Goal: Find specific page/section: Find specific page/section

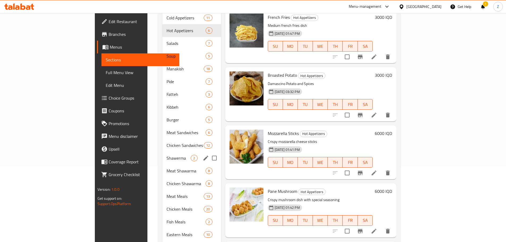
scroll to position [37, 0]
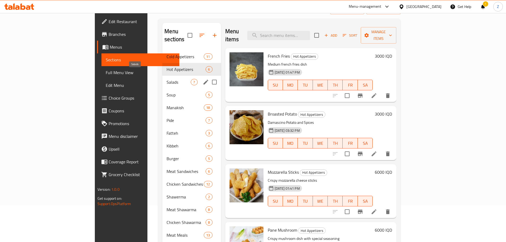
click at [166, 79] on span "Salads" at bounding box center [178, 82] width 24 height 6
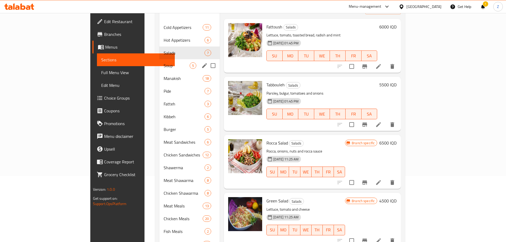
scroll to position [37, 0]
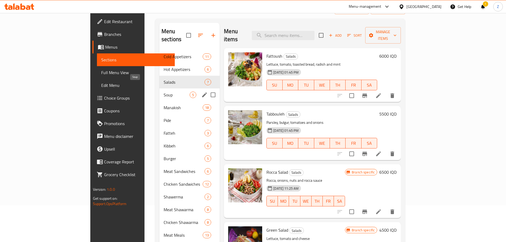
click at [164, 92] on span "Soup" at bounding box center [177, 95] width 26 height 6
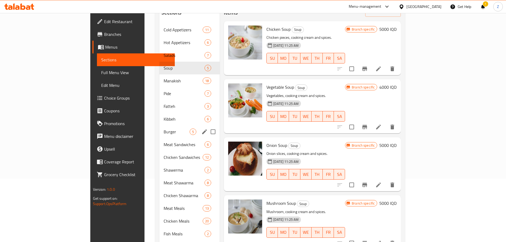
scroll to position [63, 0]
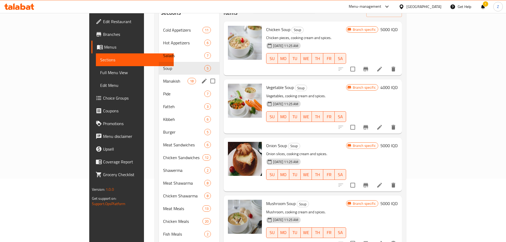
click at [163, 78] on span "Manakish" at bounding box center [175, 81] width 25 height 6
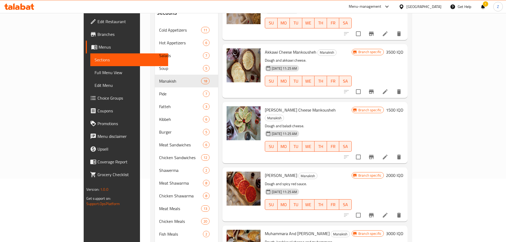
scroll to position [641, 0]
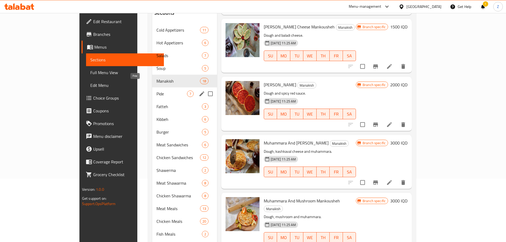
click at [156, 91] on span "Pide" at bounding box center [171, 94] width 31 height 6
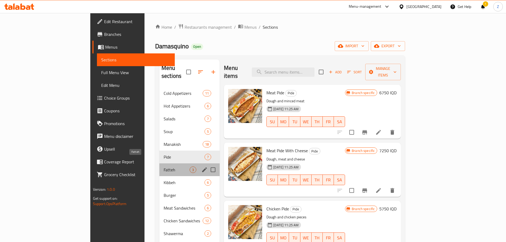
click at [164, 166] on span "Fatteh" at bounding box center [177, 169] width 26 height 6
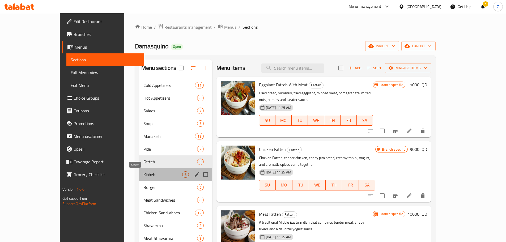
click at [143, 174] on span "Kibbeh" at bounding box center [162, 174] width 39 height 6
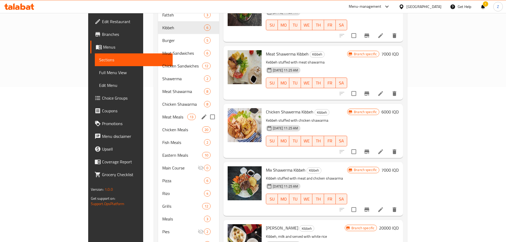
scroll to position [143, 0]
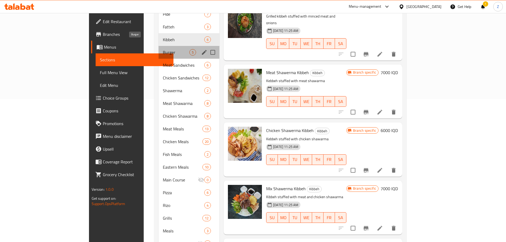
click at [163, 49] on span "Burger" at bounding box center [176, 52] width 27 height 6
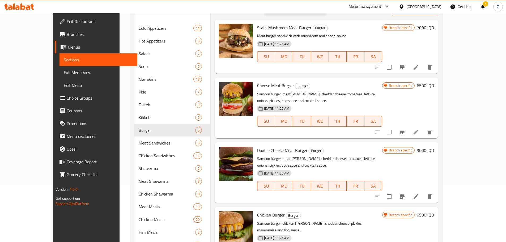
scroll to position [63, 0]
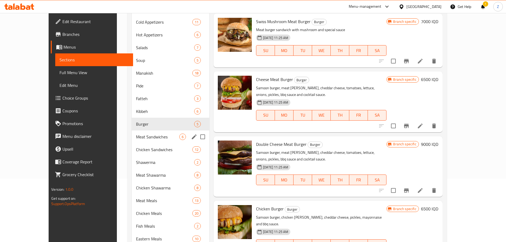
click at [148, 141] on div "Meat Sandwiches 6" at bounding box center [171, 136] width 78 height 13
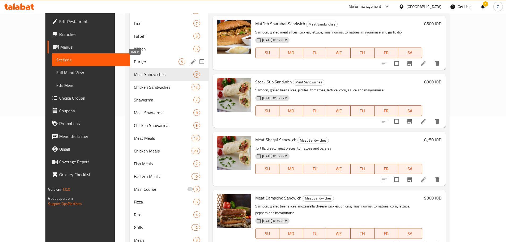
scroll to position [116, 0]
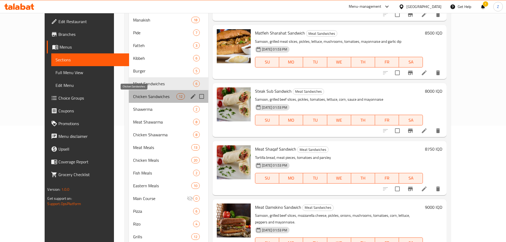
click at [136, 93] on span "Chicken Sandwiches" at bounding box center [154, 96] width 43 height 6
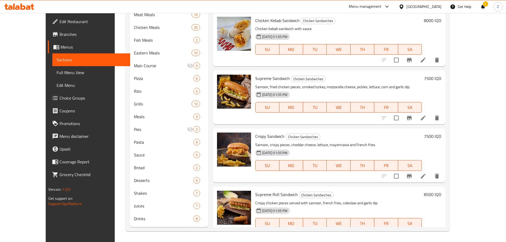
scroll to position [116, 0]
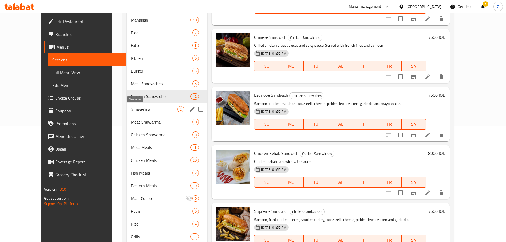
click at [131, 110] on span "Shawerma" at bounding box center [154, 109] width 46 height 6
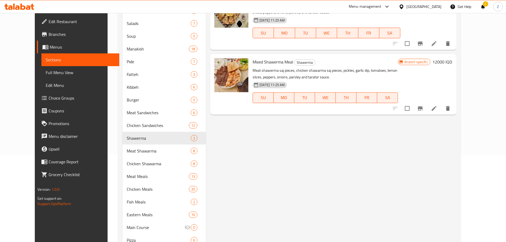
scroll to position [90, 0]
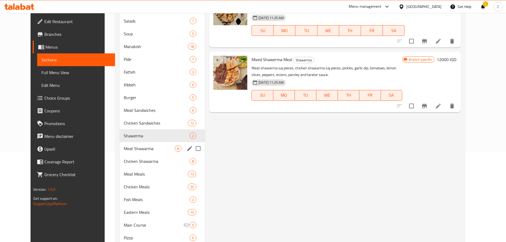
click at [124, 149] on span "Meat Shawarma" at bounding box center [149, 148] width 51 height 6
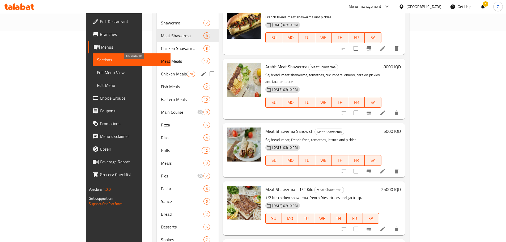
scroll to position [169, 0]
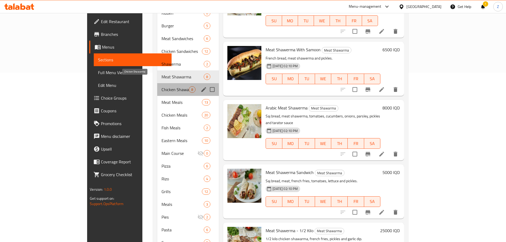
click at [161, 86] on span "Chicken Shawarma" at bounding box center [174, 89] width 27 height 6
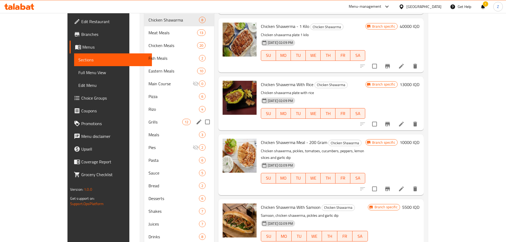
scroll to position [143, 0]
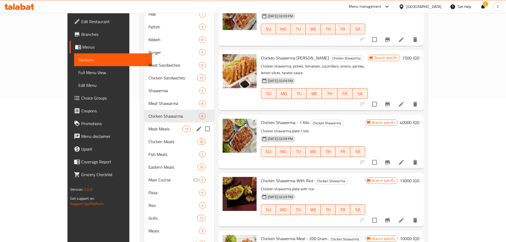
click at [144, 122] on div "Meat Meals 13" at bounding box center [179, 128] width 70 height 13
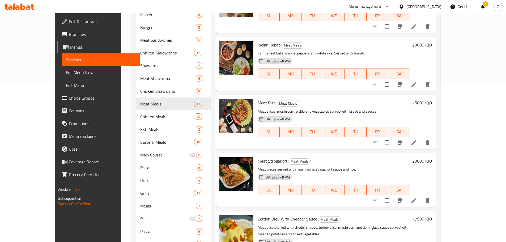
scroll to position [169, 0]
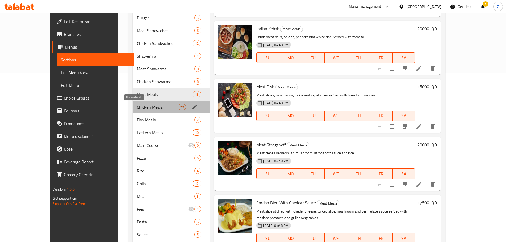
click at [148, 110] on span "Chicken Meals" at bounding box center [157, 107] width 41 height 6
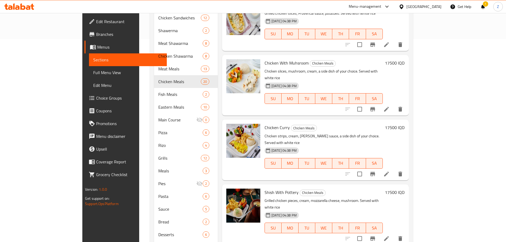
scroll to position [249, 0]
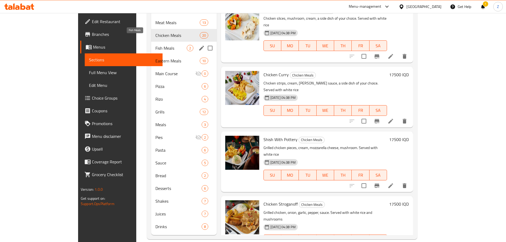
click at [155, 45] on span "Fish Meals" at bounding box center [170, 48] width 31 height 6
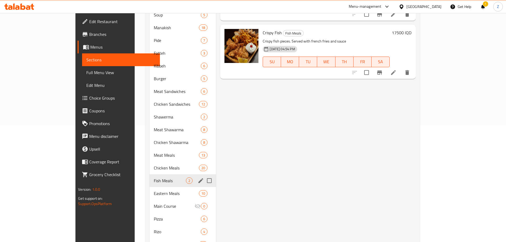
scroll to position [169, 0]
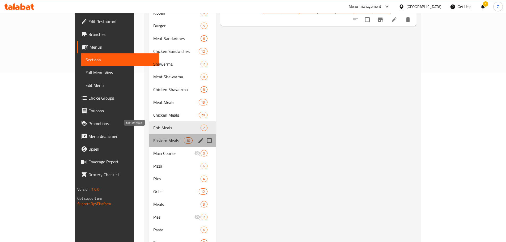
click at [153, 137] on span "Eastern Meals" at bounding box center [168, 140] width 31 height 6
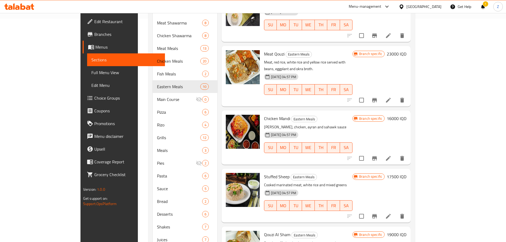
scroll to position [249, 0]
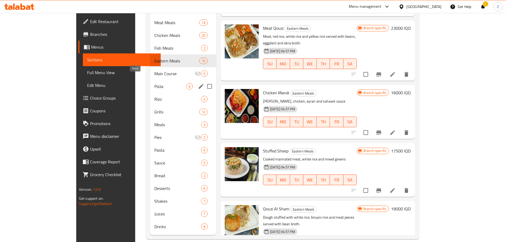
click at [154, 83] on span "Pizza" at bounding box center [170, 86] width 32 height 6
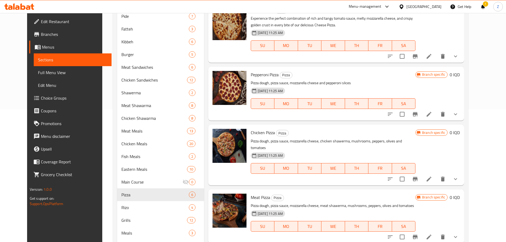
scroll to position [239, 0]
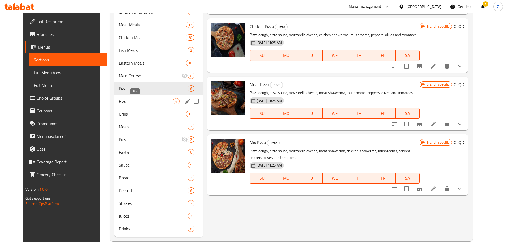
click at [149, 101] on span "Rizo" at bounding box center [146, 101] width 54 height 6
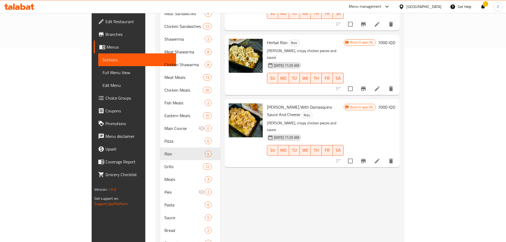
scroll to position [249, 0]
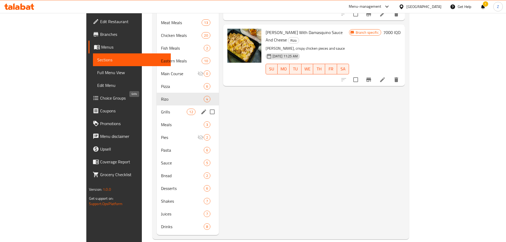
click at [161, 109] on span "Grills" at bounding box center [174, 112] width 26 height 6
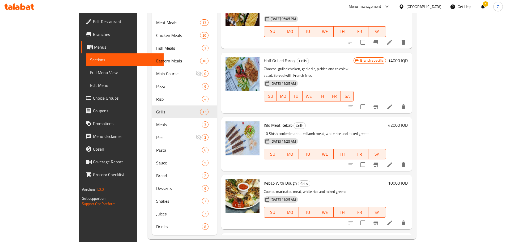
scroll to position [293, 0]
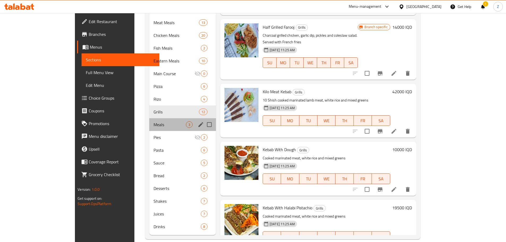
click at [149, 120] on div "Meals 3" at bounding box center [182, 124] width 67 height 13
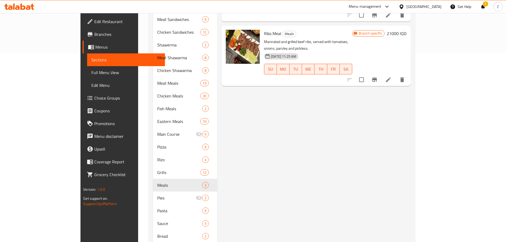
scroll to position [249, 0]
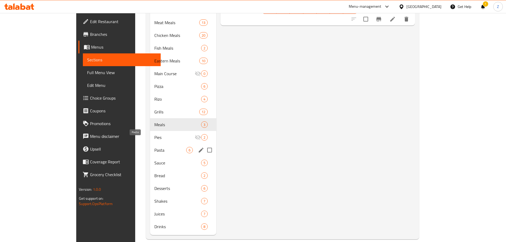
click at [154, 147] on span "Pasta" at bounding box center [170, 150] width 32 height 6
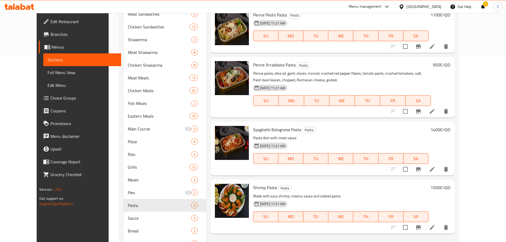
scroll to position [249, 0]
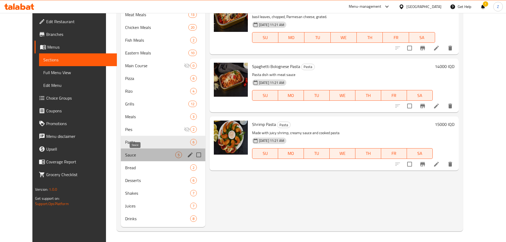
click at [149, 158] on span "Sauce" at bounding box center [150, 155] width 50 height 6
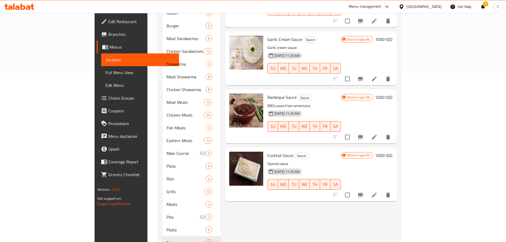
scroll to position [63, 0]
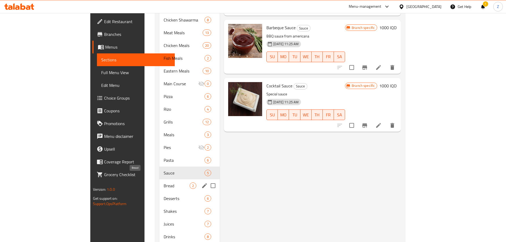
click at [164, 182] on span "Bread" at bounding box center [177, 185] width 26 height 6
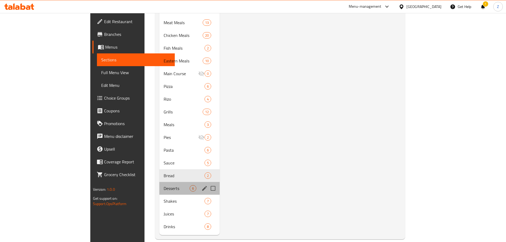
click at [159, 185] on div "Desserts 6" at bounding box center [189, 188] width 60 height 13
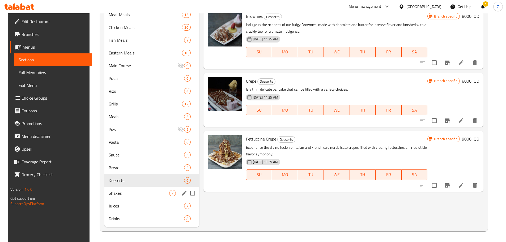
click at [144, 190] on span "Shakes" at bounding box center [139, 193] width 61 height 6
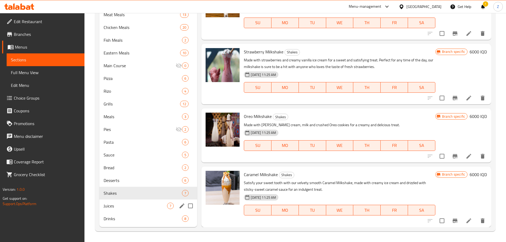
click at [145, 209] on div "Juices 7" at bounding box center [148, 205] width 98 height 13
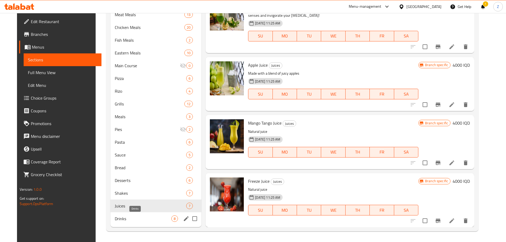
click at [147, 216] on span "Drinks" at bounding box center [143, 218] width 57 height 6
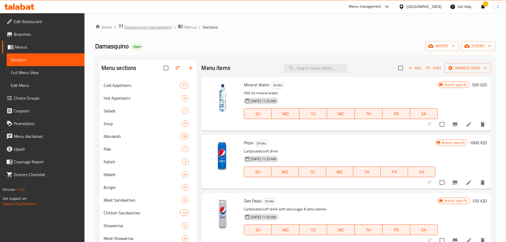
click at [150, 30] on span "Restaurants management" at bounding box center [148, 27] width 47 height 6
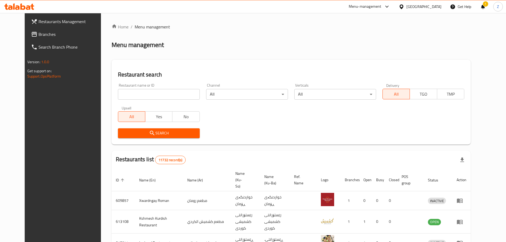
click at [157, 94] on div "Home / Menu management Menu management Restaurant search Restaurant name or ID …" at bounding box center [291, 207] width 359 height 366
click at [157, 94] on input "search" at bounding box center [159, 94] width 82 height 11
paste input "647802"
type input "647802"
click at [162, 133] on span "Search" at bounding box center [158, 133] width 73 height 7
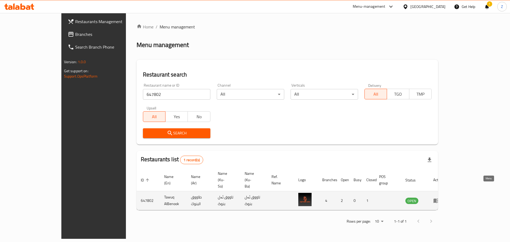
click at [439, 199] on icon "enhanced table" at bounding box center [436, 201] width 6 height 5
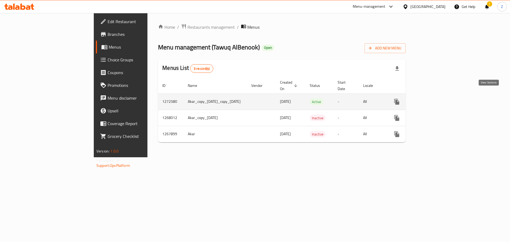
click at [438, 98] on icon "enhanced table" at bounding box center [435, 101] width 6 height 6
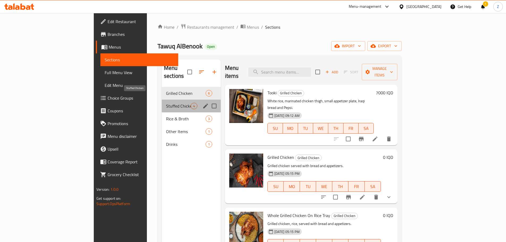
click at [166, 103] on span "Stuffed Chicken" at bounding box center [178, 106] width 25 height 6
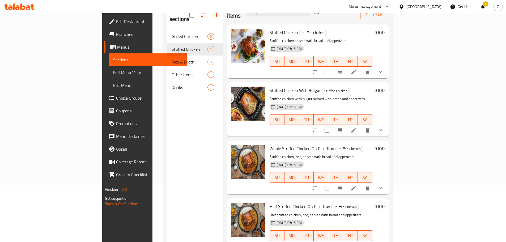
scroll to position [74, 0]
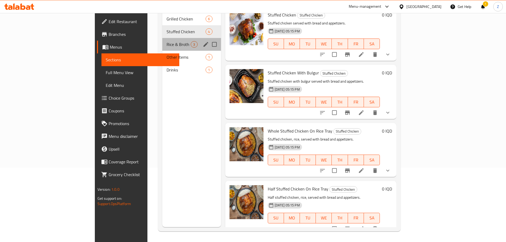
click at [162, 42] on div "Rice & Broth 3" at bounding box center [191, 44] width 58 height 13
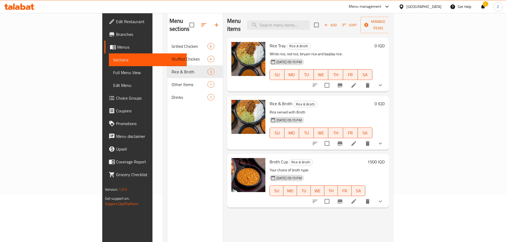
scroll to position [74, 0]
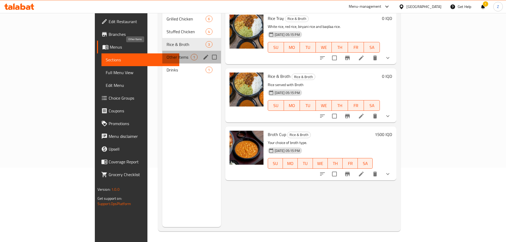
click at [166, 54] on span "Other Items" at bounding box center [178, 57] width 24 height 6
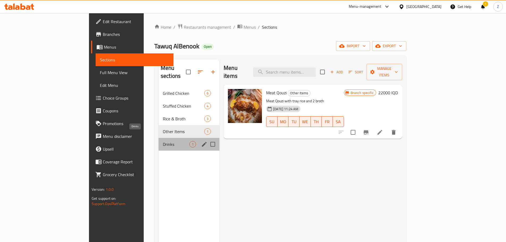
click at [163, 141] on span "Drinks" at bounding box center [176, 144] width 27 height 6
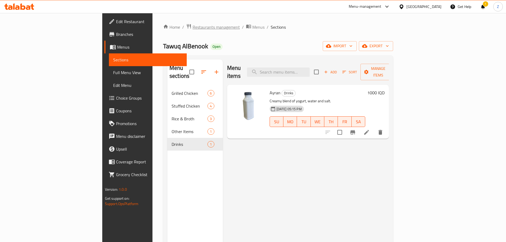
click at [192, 28] on span "Restaurants management" at bounding box center [215, 27] width 47 height 6
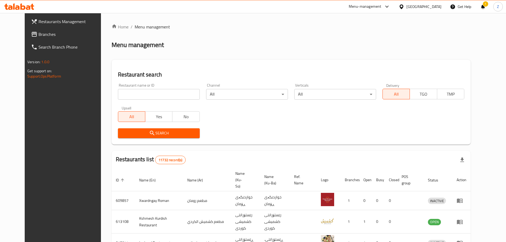
click at [174, 99] on input "search" at bounding box center [159, 94] width 82 height 11
paste input "661306"
type input "661306"
click at [175, 131] on span "Search" at bounding box center [158, 133] width 73 height 7
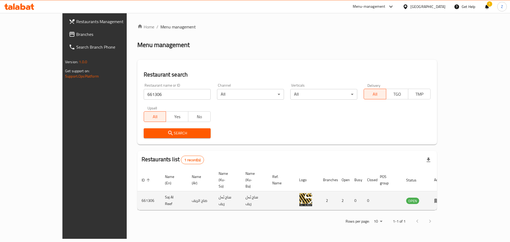
click at [440, 199] on icon "enhanced table" at bounding box center [437, 201] width 6 height 5
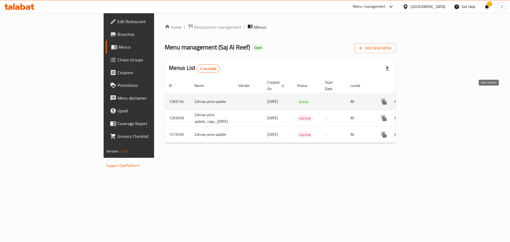
click at [428, 99] on link "enhanced table" at bounding box center [422, 101] width 13 height 13
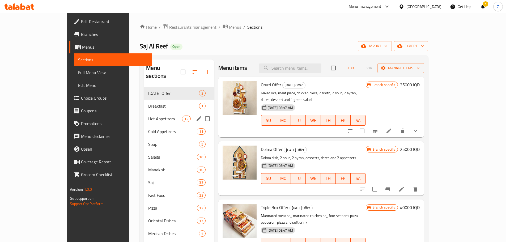
drag, startPoint x: 134, startPoint y: 116, endPoint x: 131, endPoint y: 126, distance: 9.7
click at [144, 116] on div "Hot Appetizers 12" at bounding box center [179, 118] width 70 height 13
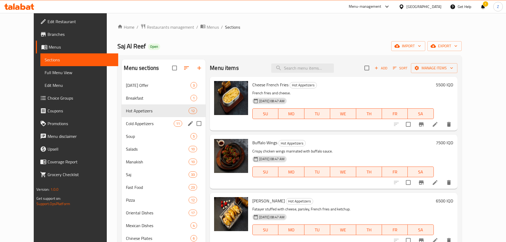
click at [130, 127] on div "Cold Appetizers 11" at bounding box center [164, 123] width 84 height 13
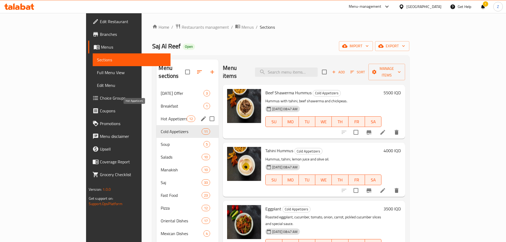
click at [161, 115] on span "Hot Appetizers" at bounding box center [174, 118] width 26 height 6
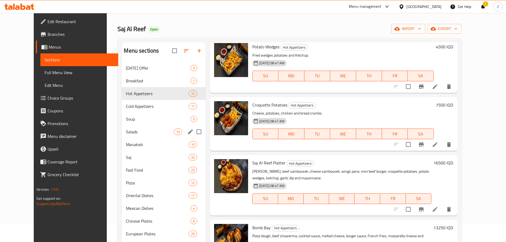
scroll to position [27, 0]
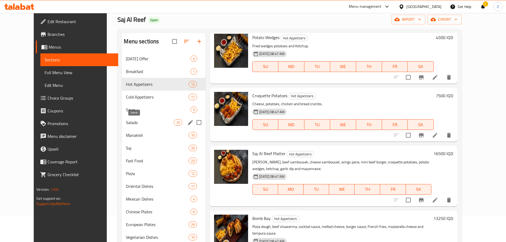
click at [126, 119] on span "Salads" at bounding box center [150, 122] width 48 height 6
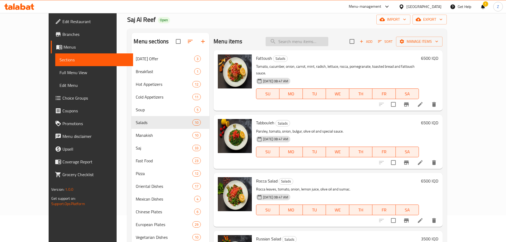
click at [320, 45] on input "search" at bounding box center [296, 41] width 63 height 9
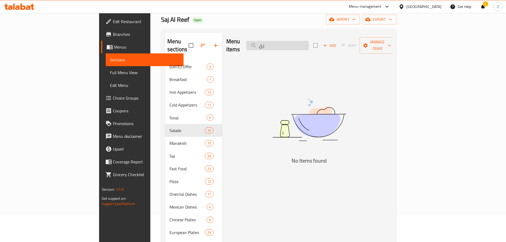
type input "ز"
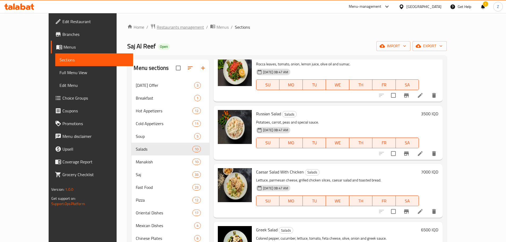
click at [157, 30] on span "Restaurants management" at bounding box center [180, 27] width 47 height 6
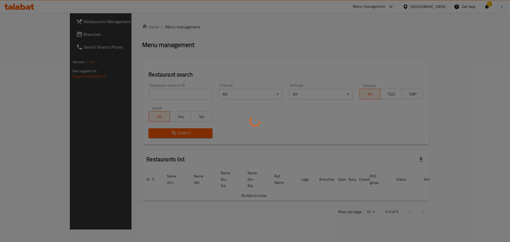
click at [153, 89] on div at bounding box center [255, 121] width 510 height 242
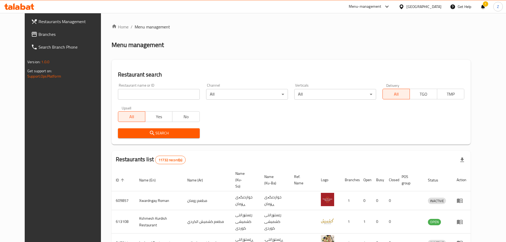
click at [157, 92] on div at bounding box center [253, 121] width 506 height 242
click at [157, 92] on input "search" at bounding box center [159, 94] width 82 height 11
paste input "690395"
type input "690395"
click at [155, 144] on div "Restaurant search Restaurant name or ID 690395 Restaurant name or ID Channel Al…" at bounding box center [291, 102] width 359 height 85
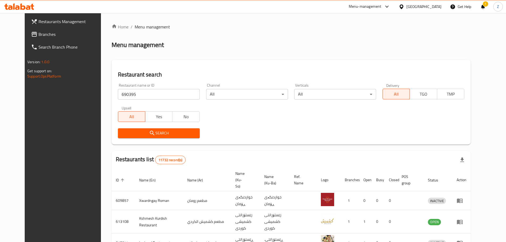
click at [156, 132] on span "Search" at bounding box center [158, 133] width 73 height 7
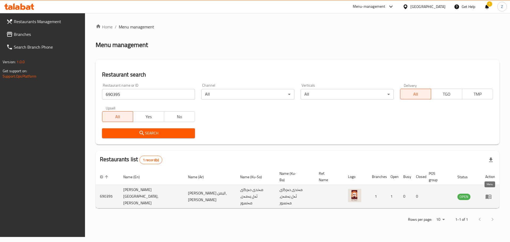
click at [489, 194] on icon "enhanced table" at bounding box center [488, 196] width 6 height 6
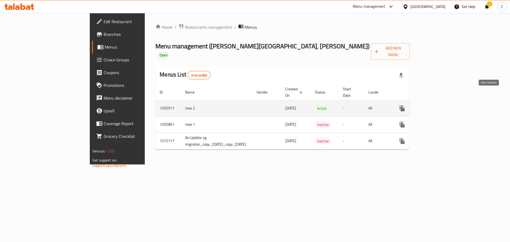
click at [447, 102] on link "enhanced table" at bounding box center [440, 108] width 13 height 13
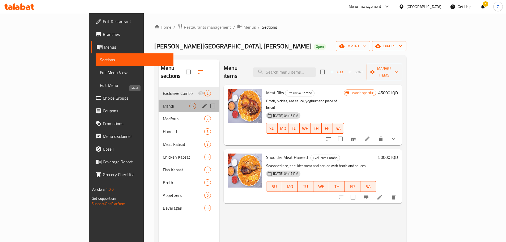
click at [163, 103] on span "Mandi" at bounding box center [176, 106] width 27 height 6
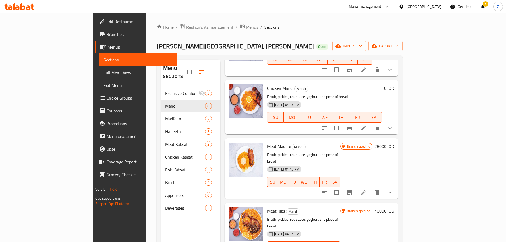
scroll to position [119, 0]
